Goal: Navigation & Orientation: Find specific page/section

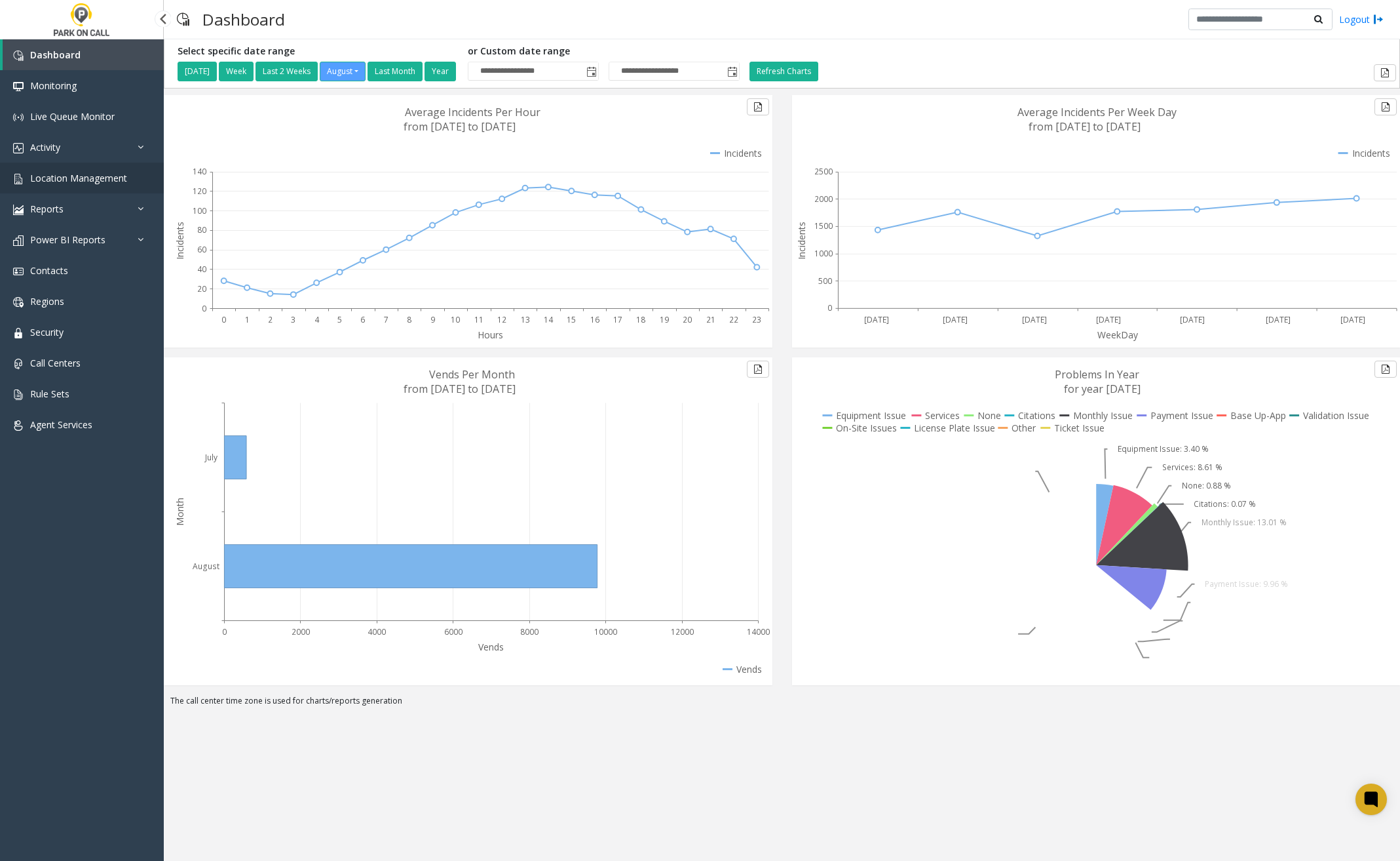
click at [88, 180] on span "Location Management" at bounding box center [79, 178] width 97 height 13
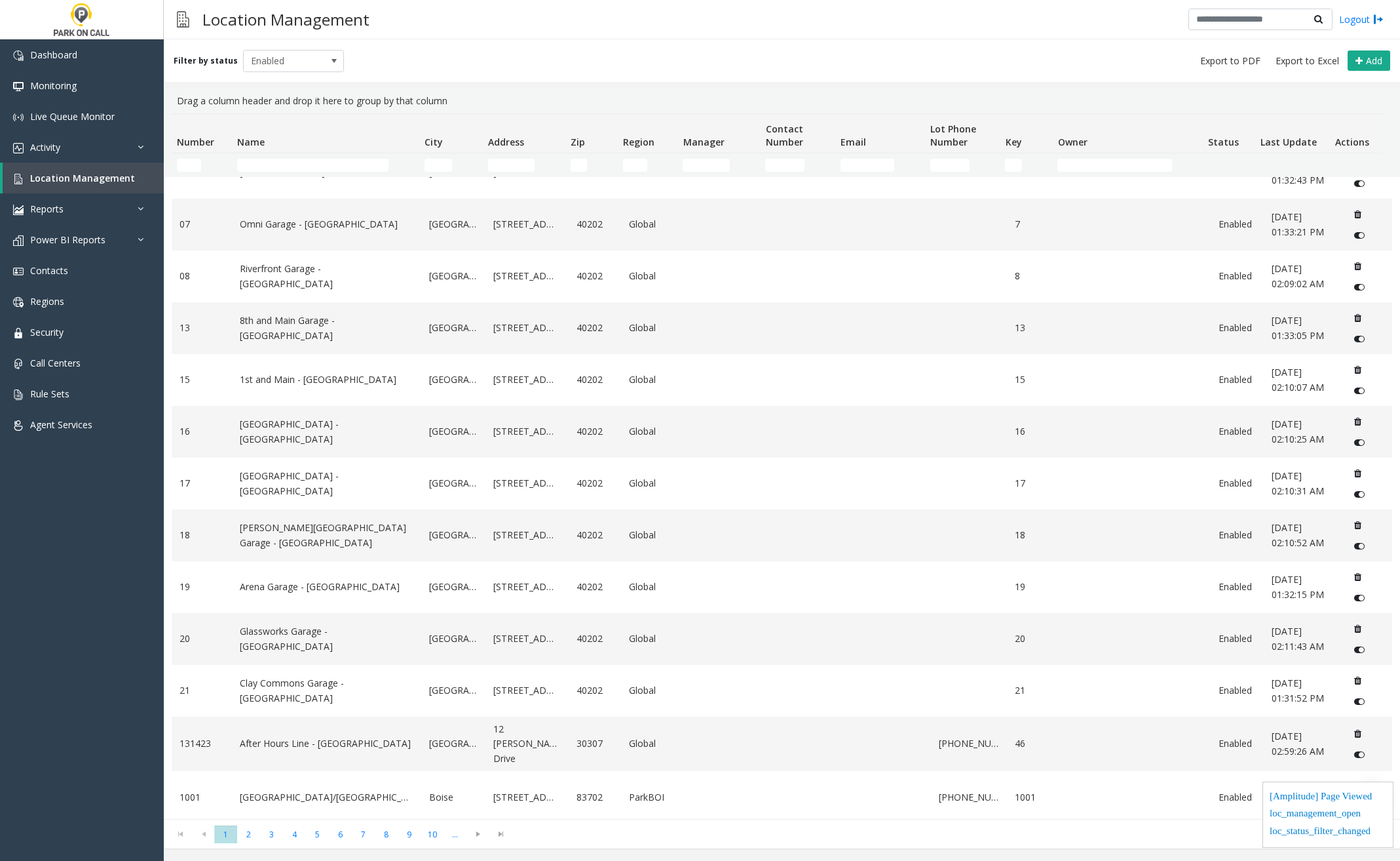
scroll to position [398, 0]
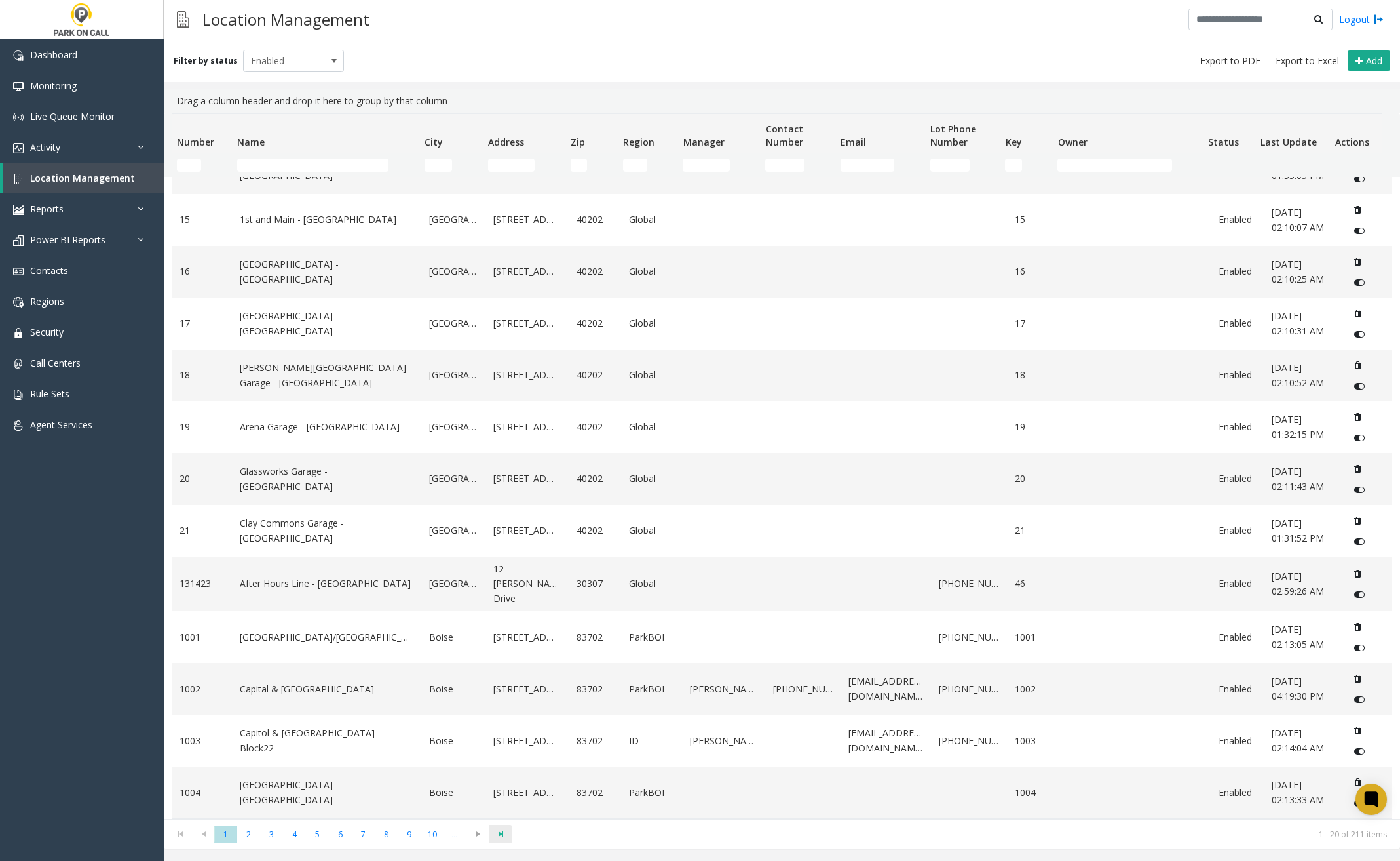
click at [504, 833] on span "Go to the last page" at bounding box center [501, 834] width 18 height 11
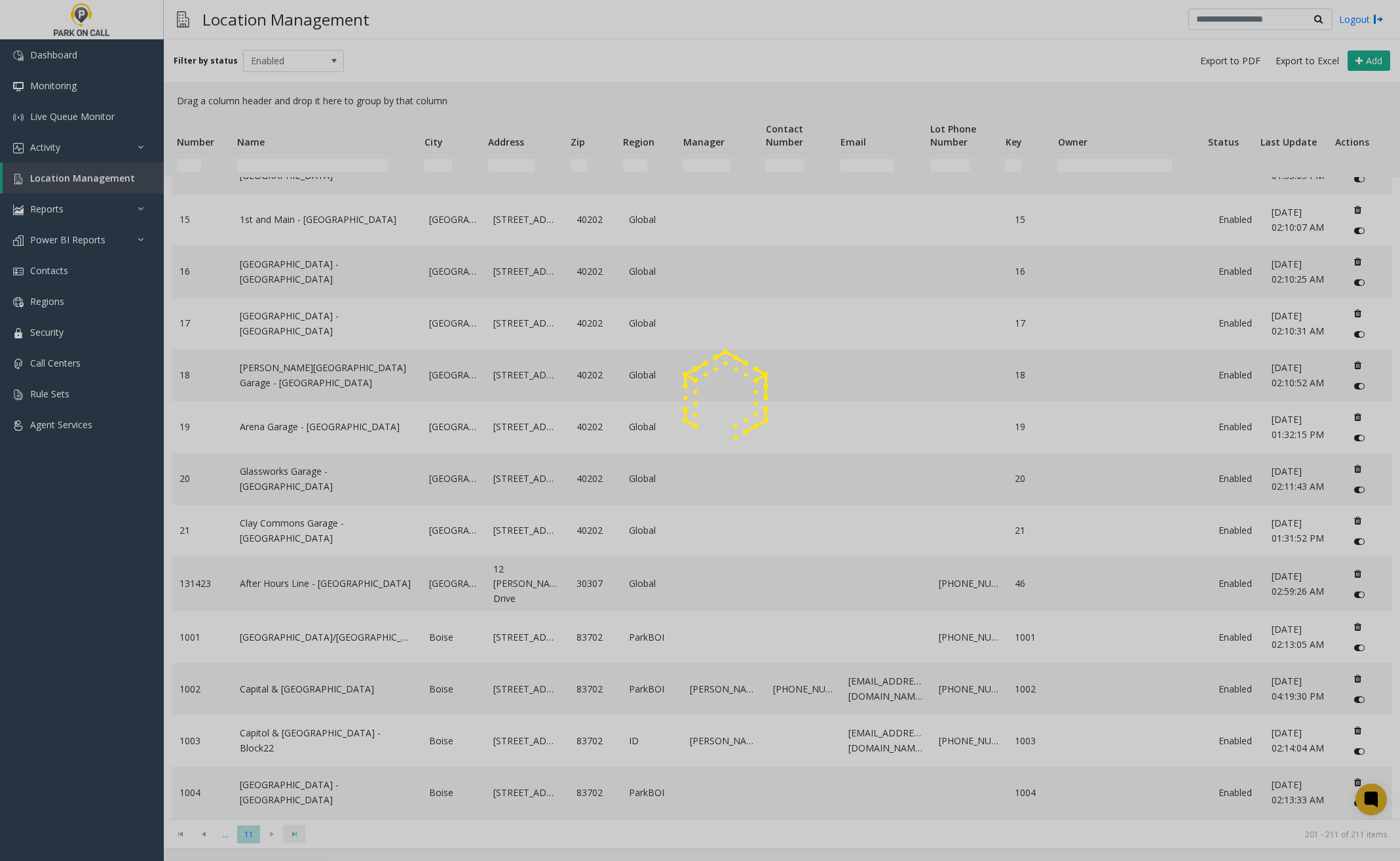
scroll to position [0, 0]
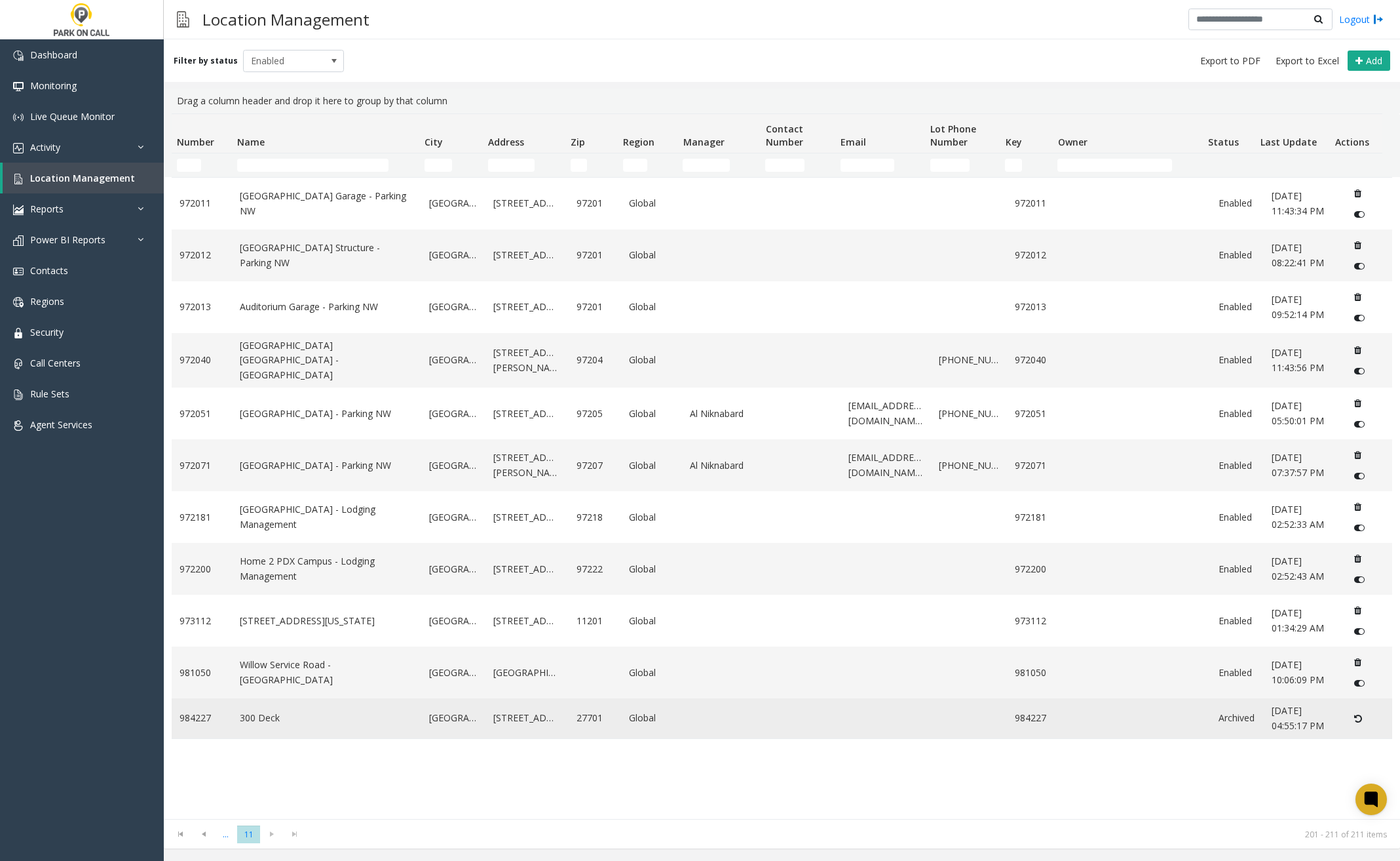
click at [997, 722] on td "Data table" at bounding box center [968, 718] width 75 height 40
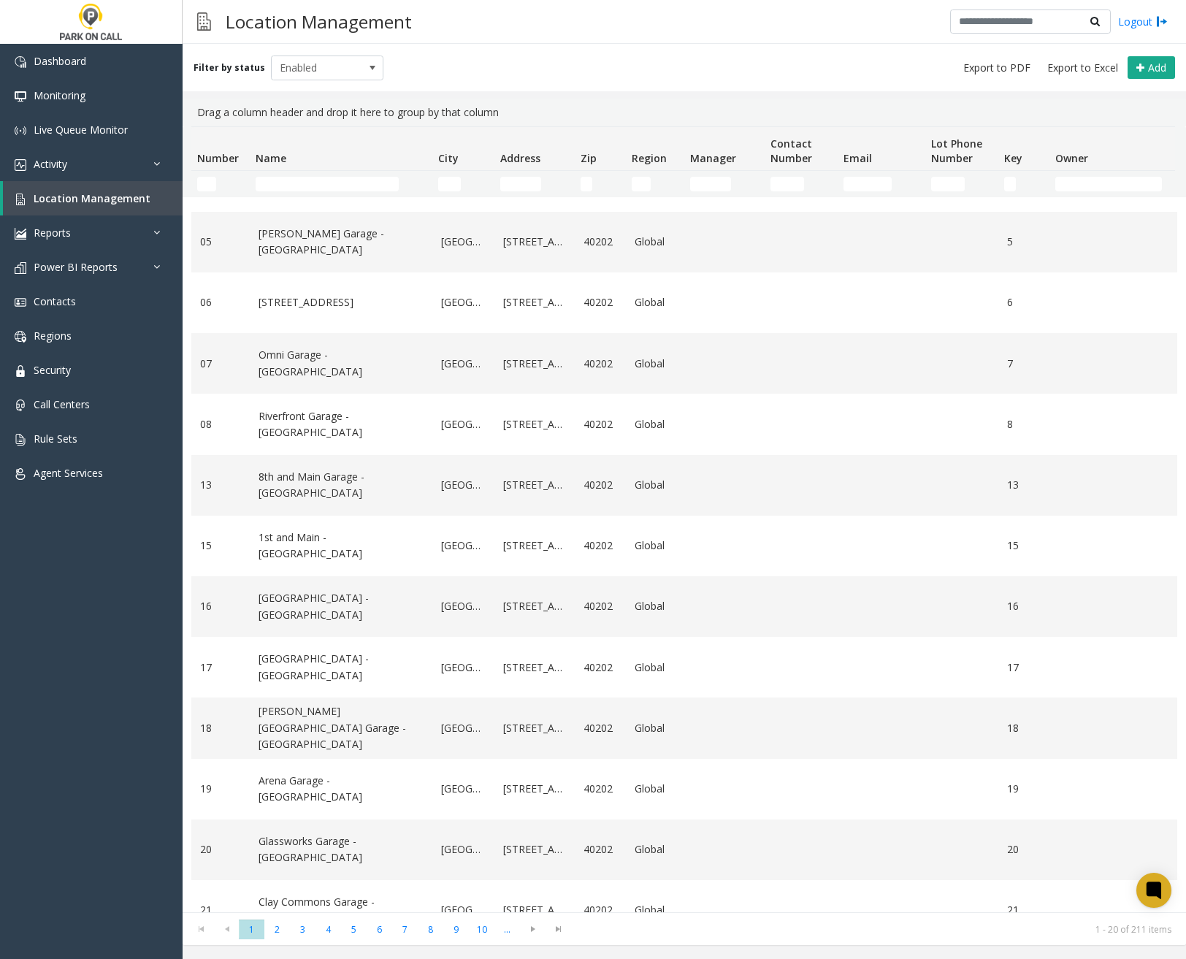
scroll to position [512, 0]
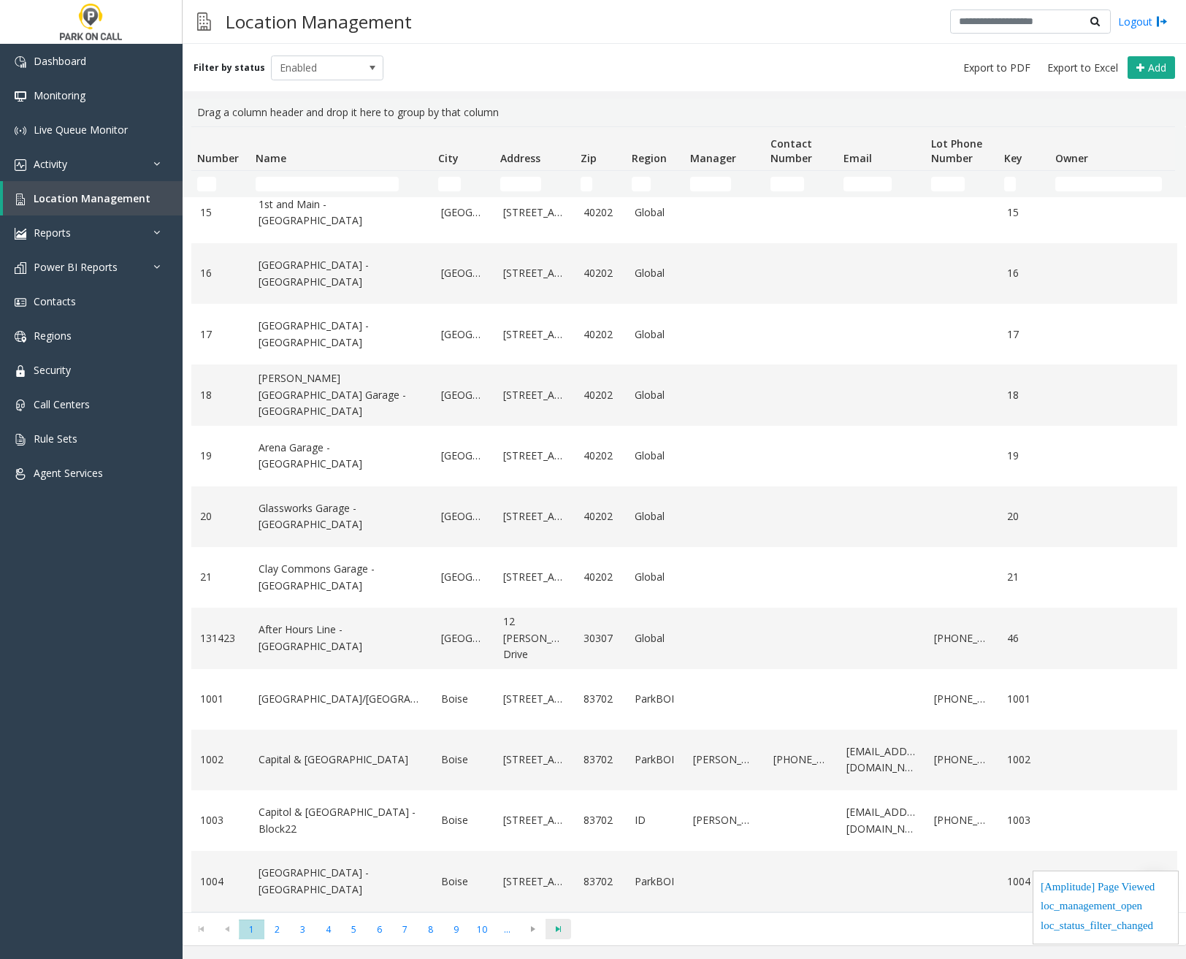
click at [554, 932] on span "Go to the last page" at bounding box center [558, 929] width 20 height 12
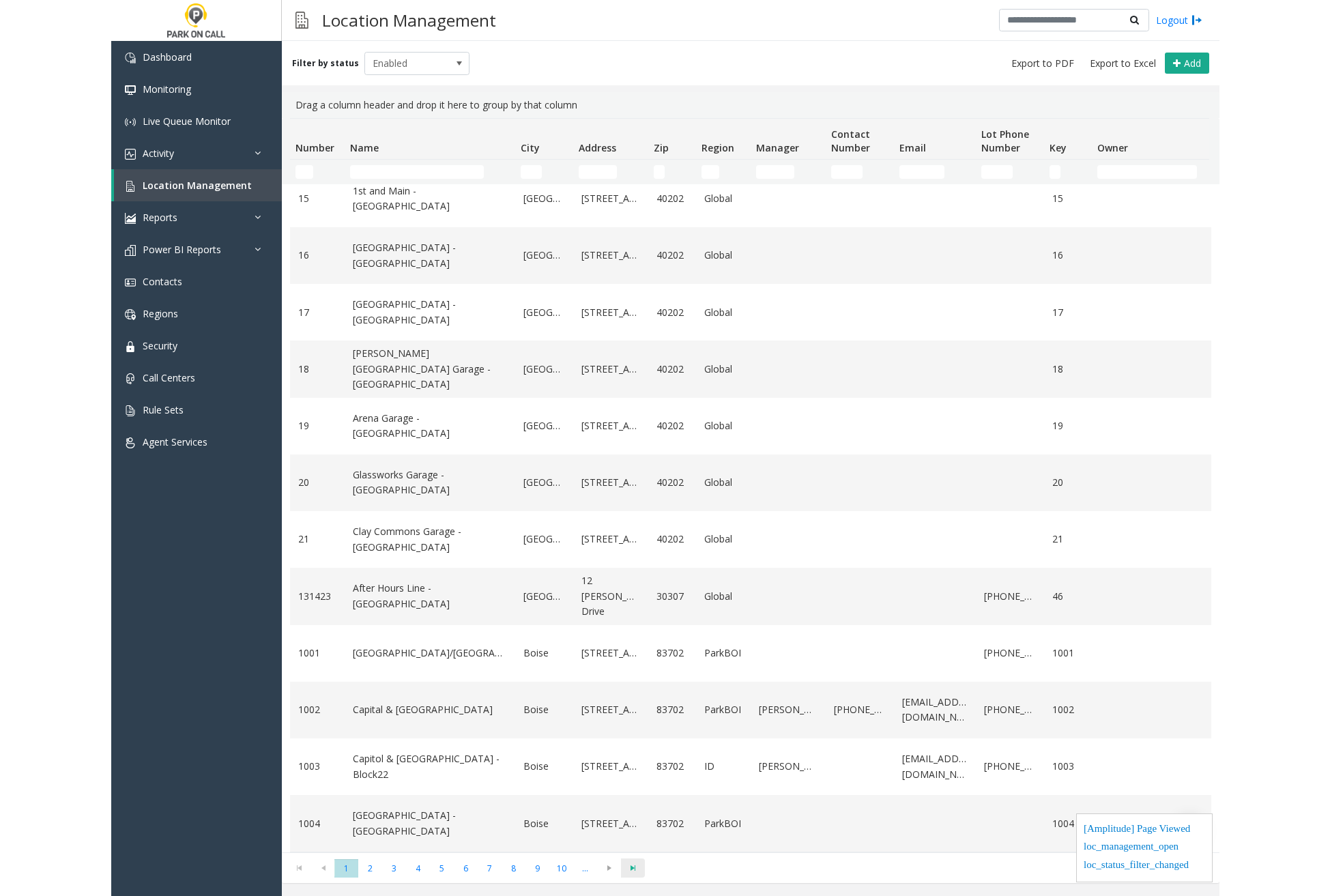
scroll to position [0, 0]
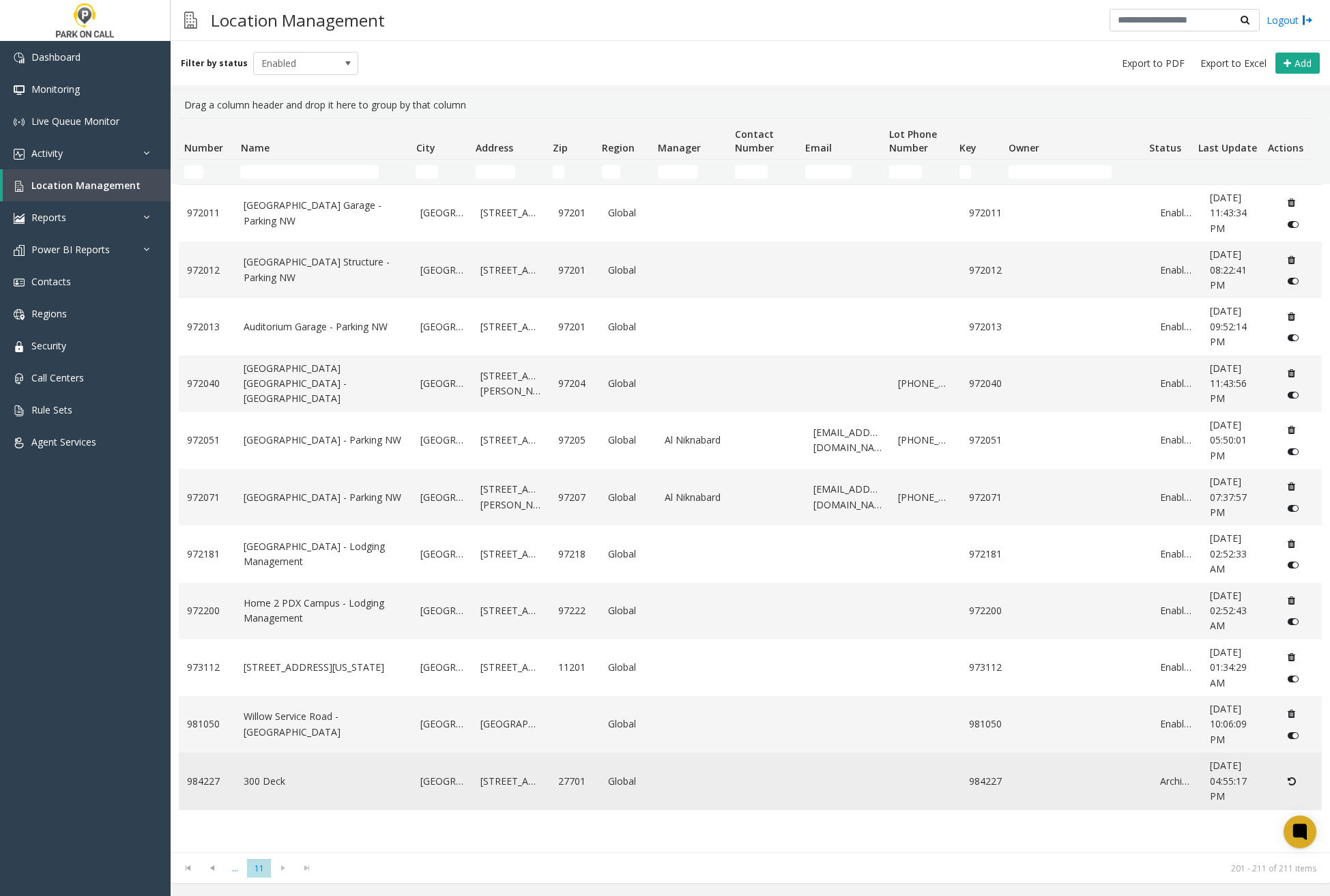
click at [702, 790] on td "Data table" at bounding box center [694, 780] width 78 height 57
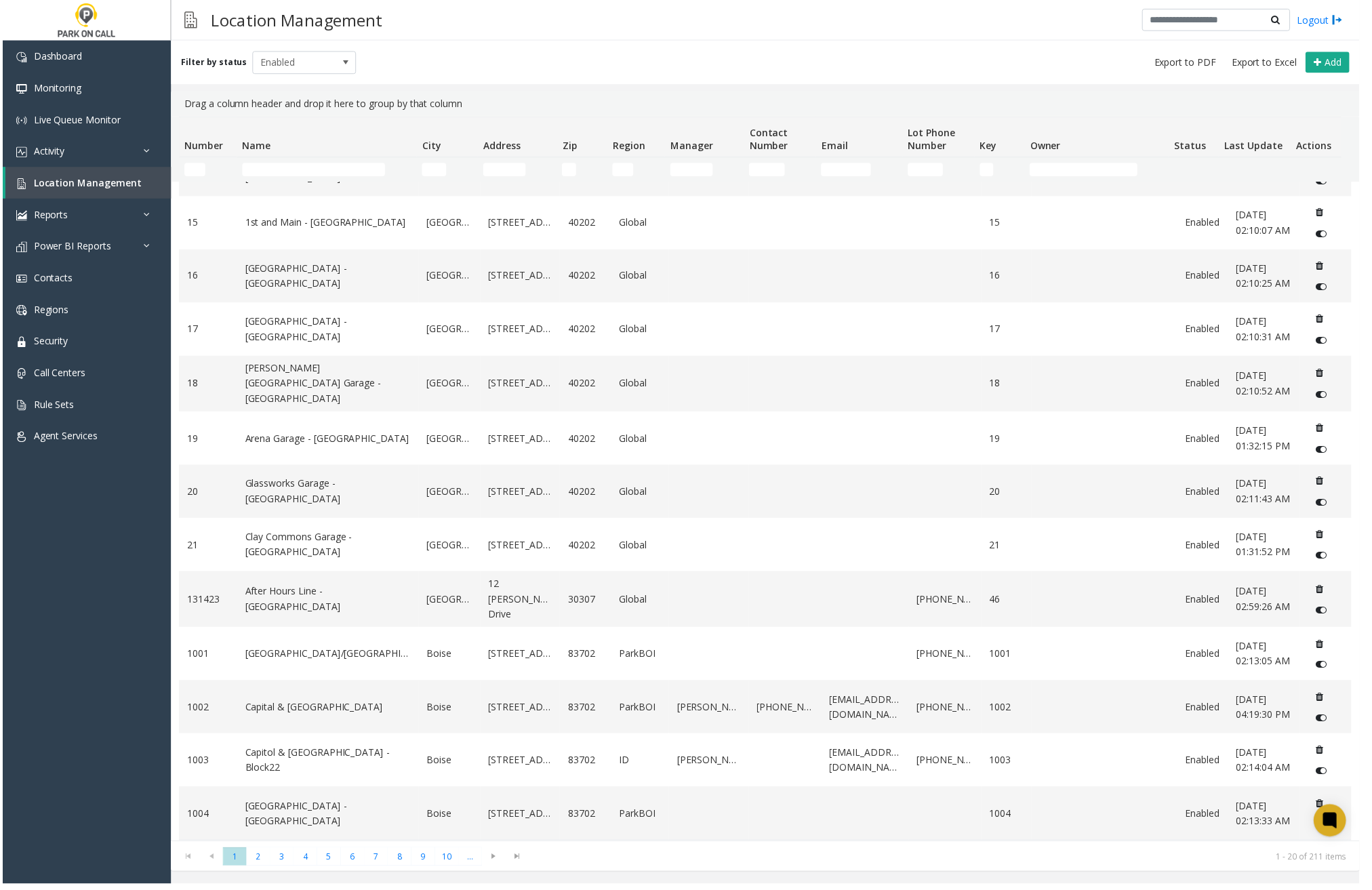
scroll to position [418, 0]
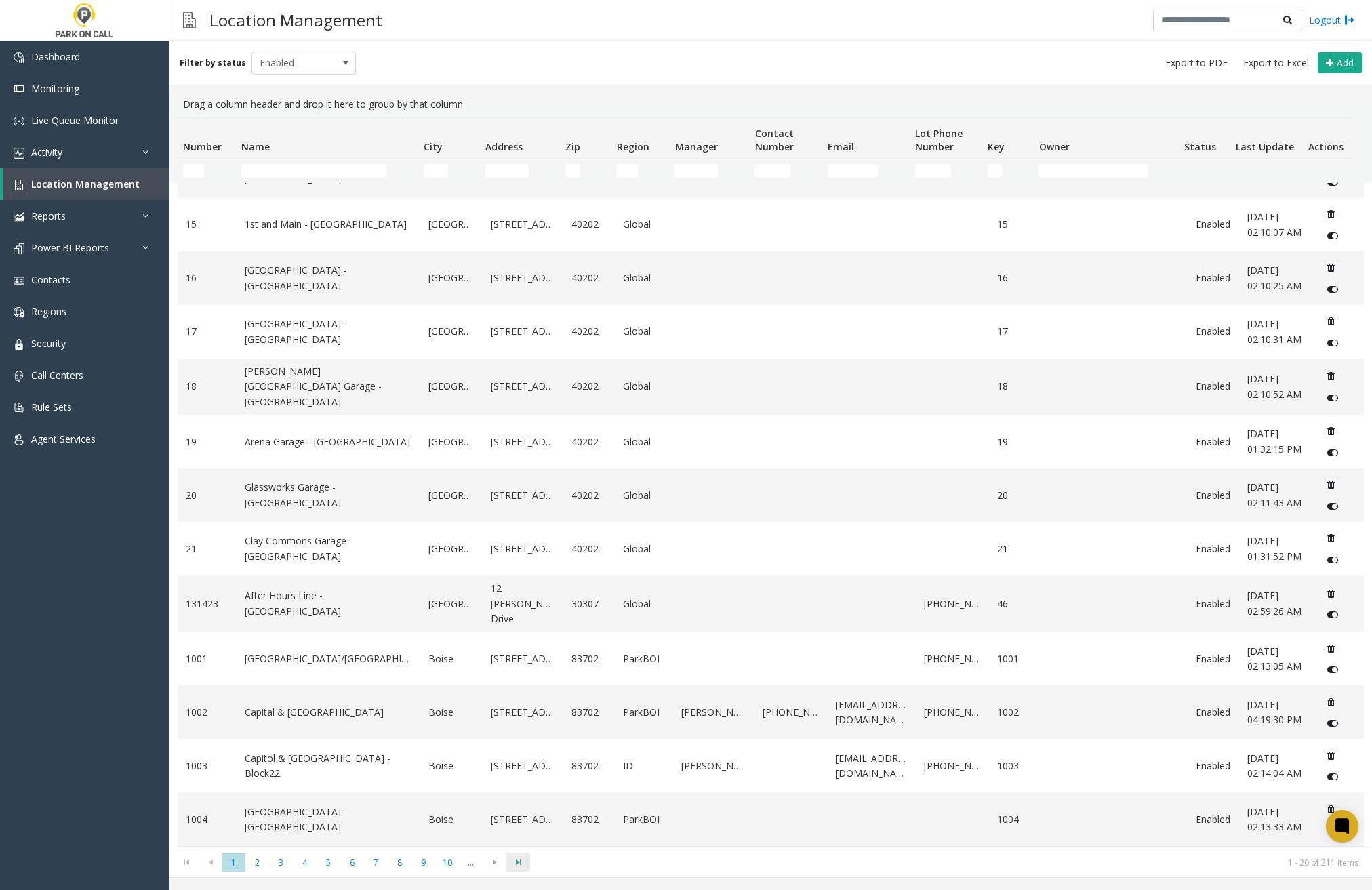
click at [525, 863] on span "Go to the last page" at bounding box center [518, 862] width 19 height 11
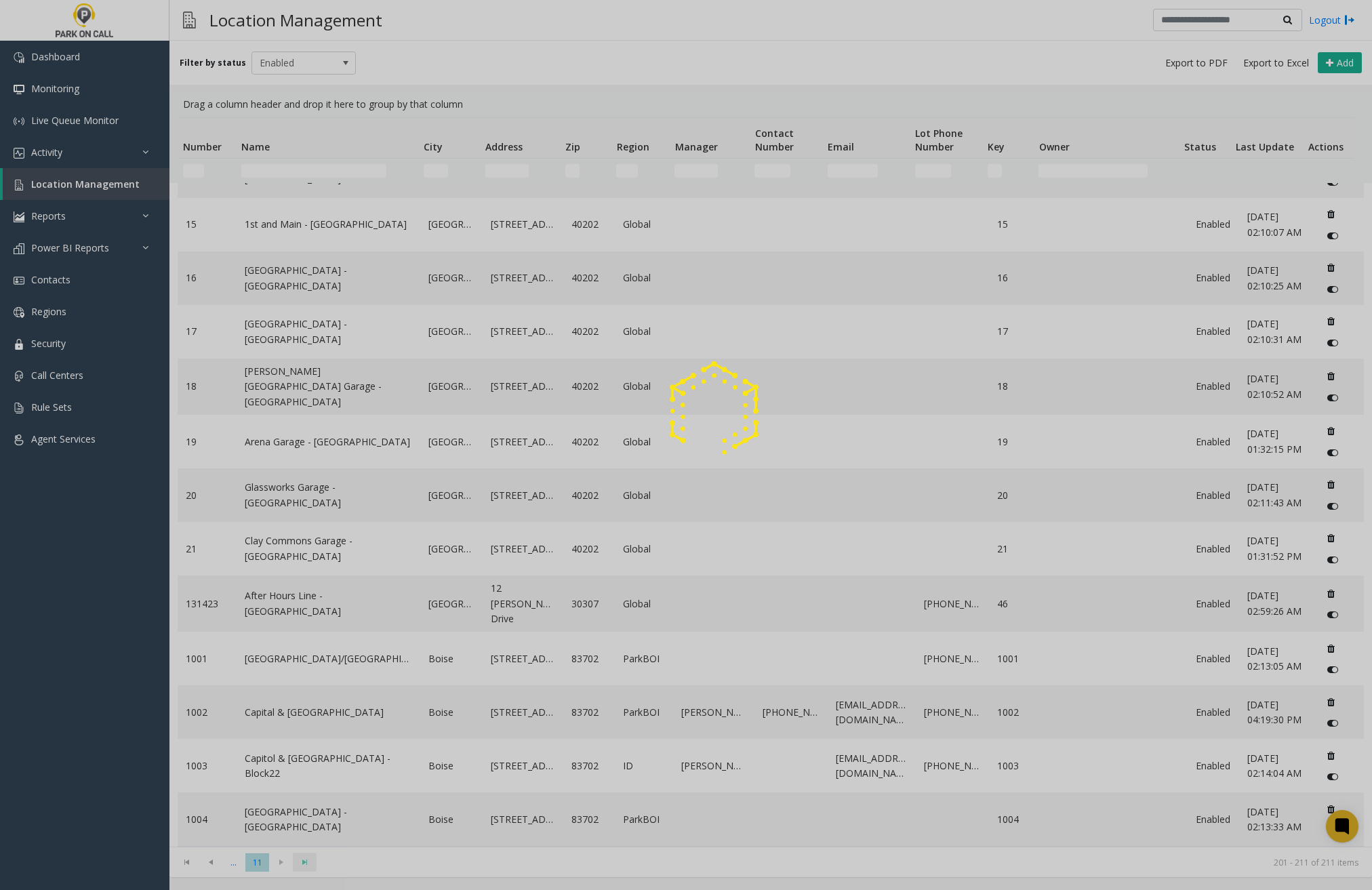
scroll to position [0, 0]
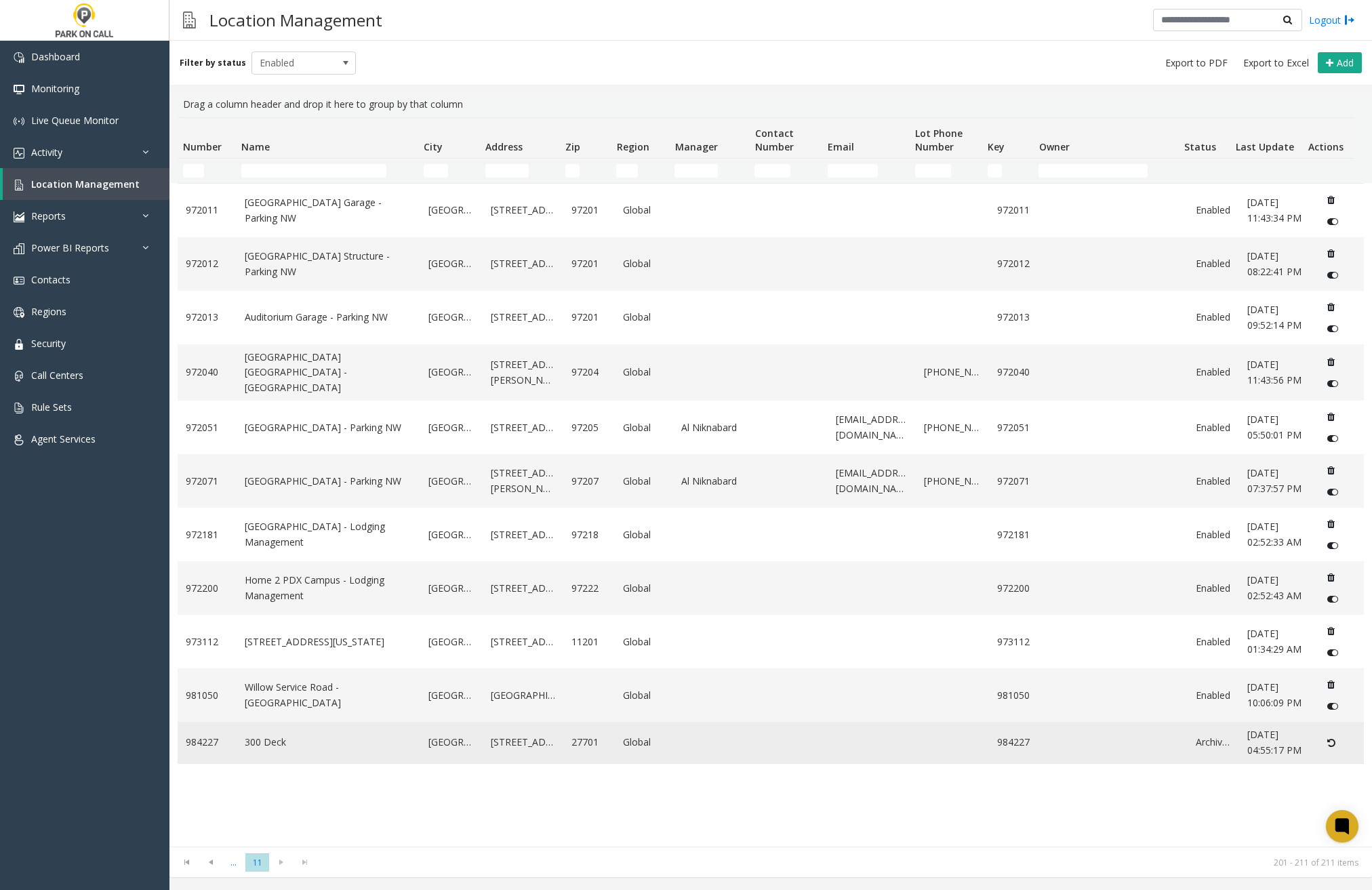
click at [566, 763] on td "27701" at bounding box center [589, 742] width 51 height 42
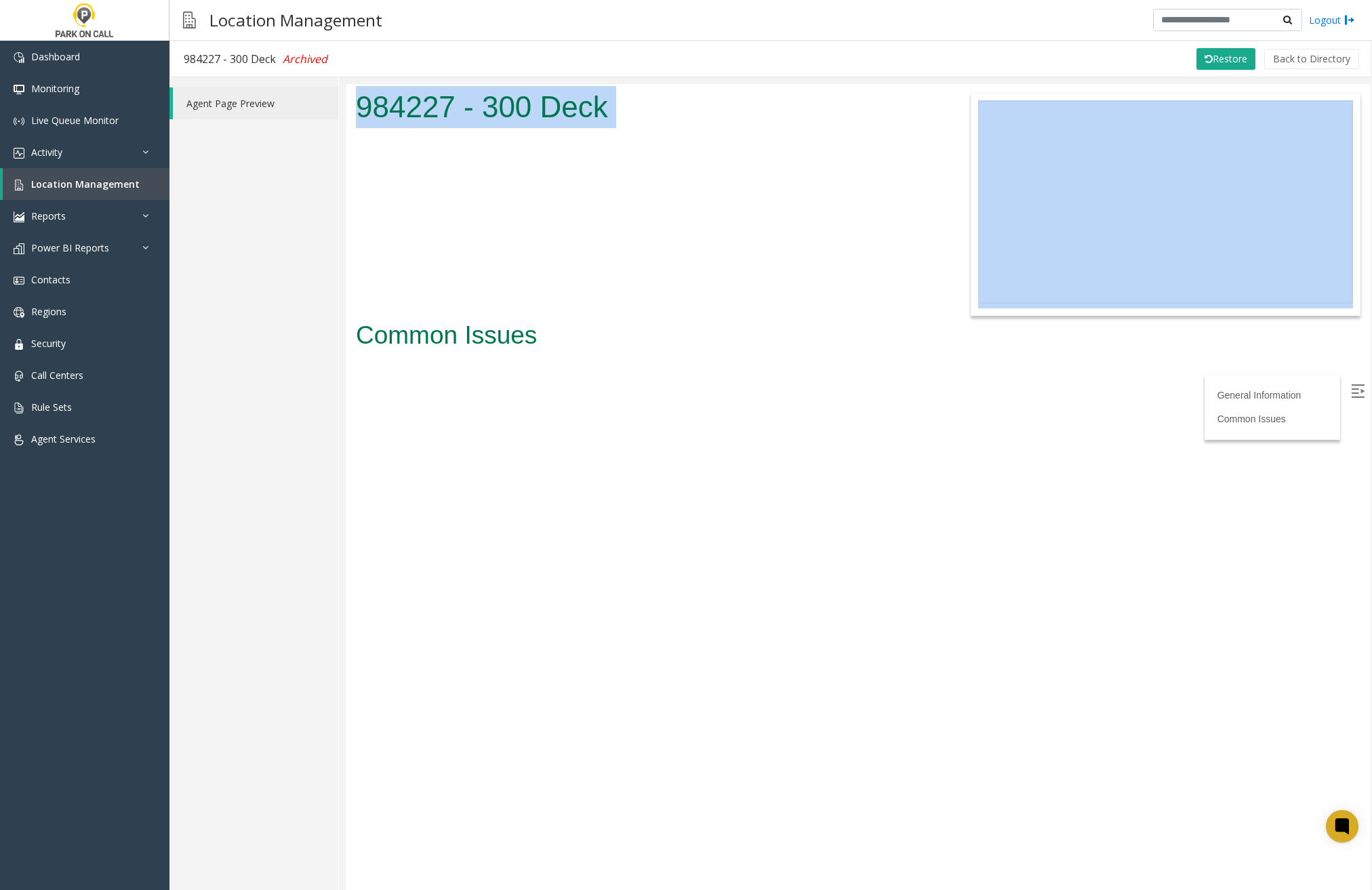
drag, startPoint x: 1369, startPoint y: 305, endPoint x: 1319, endPoint y: 306, distance: 50.0
click at [1319, 306] on body "984227 - 300 Deck General Information Common Issues Common Issues" at bounding box center [858, 486] width 1025 height 806
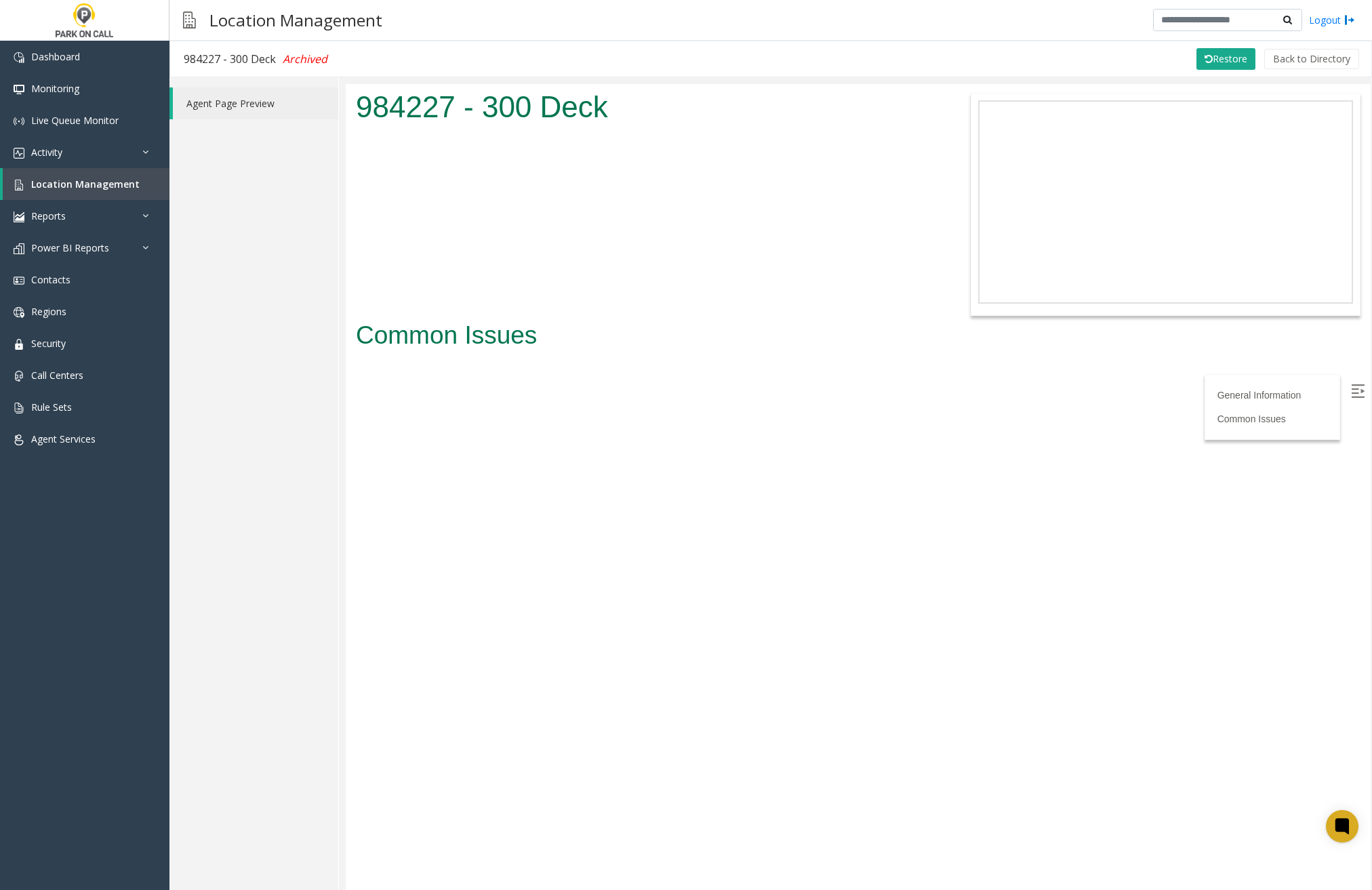
drag, startPoint x: 1133, startPoint y: 640, endPoint x: 1357, endPoint y: 433, distance: 305.0
click at [1135, 637] on body "984227 - 300 Deck General Information Common Issues Common Issues" at bounding box center [858, 486] width 1025 height 806
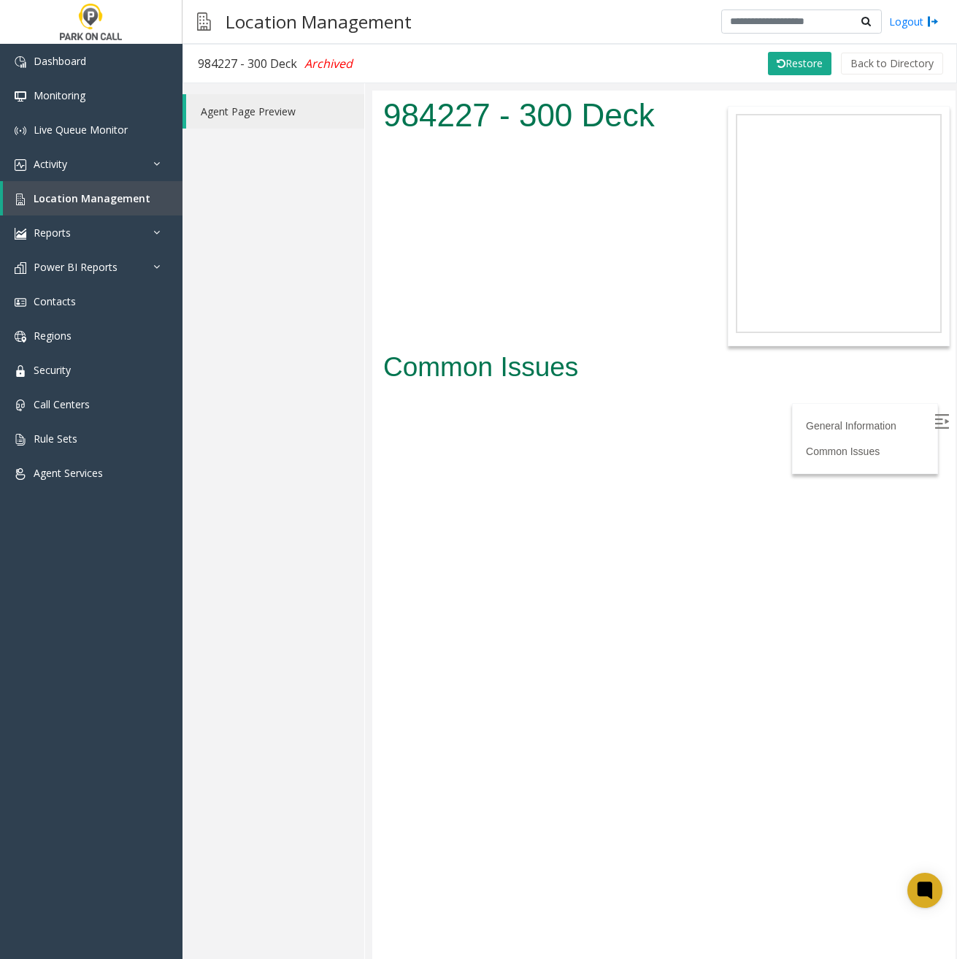
click at [623, 725] on body "984227 - 300 Deck General Information Common Issues Common Issues" at bounding box center [663, 524] width 583 height 868
